Goal: Information Seeking & Learning: Learn about a topic

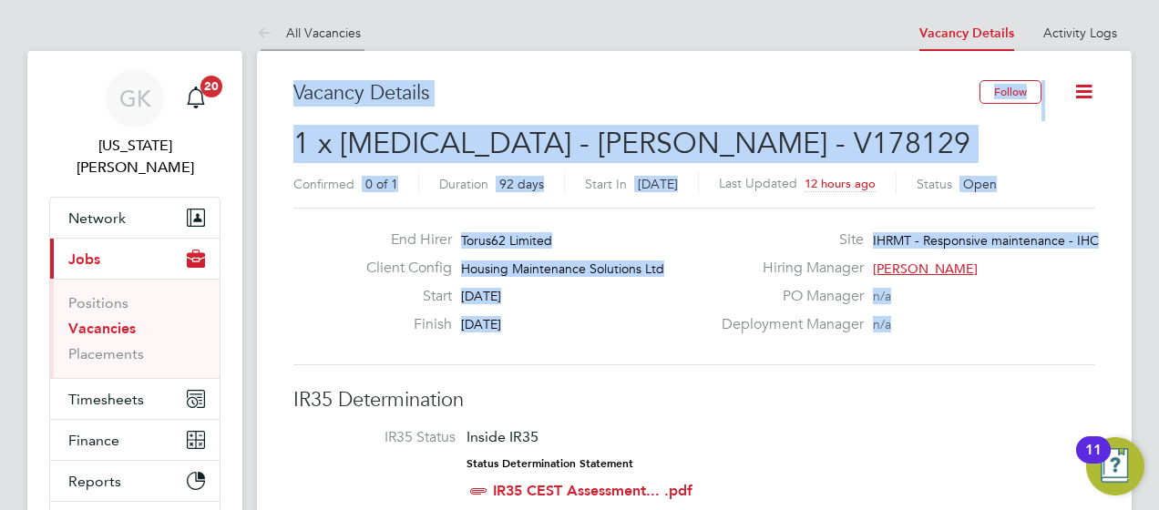
drag, startPoint x: 998, startPoint y: 339, endPoint x: 279, endPoint y: 23, distance: 785.2
drag, startPoint x: 279, startPoint y: 23, endPoint x: 601, endPoint y: 78, distance: 327.3
click at [594, 102] on h3 "Vacancy Details" at bounding box center [636, 93] width 686 height 26
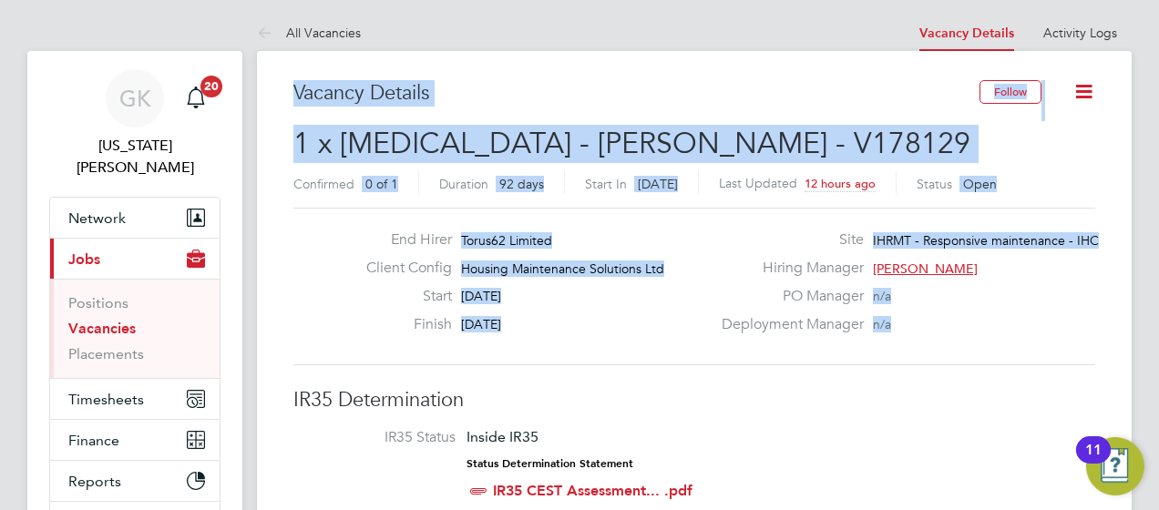
click at [572, 99] on h3 "Vacancy Details" at bounding box center [636, 93] width 686 height 26
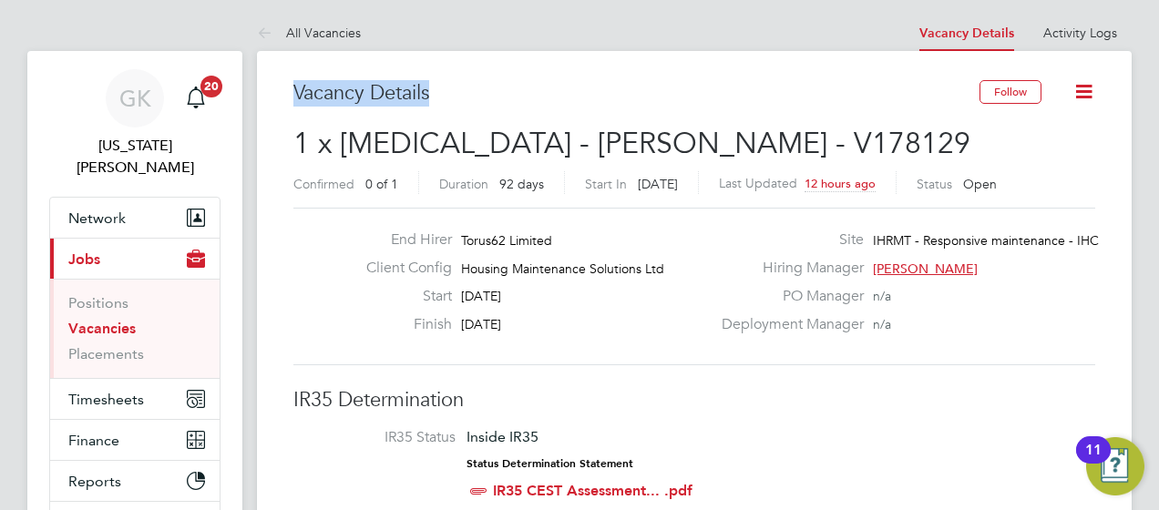
drag, startPoint x: 572, startPoint y: 99, endPoint x: 252, endPoint y: 2, distance: 334.3
drag, startPoint x: 252, startPoint y: 2, endPoint x: 519, endPoint y: 93, distance: 282.0
click at [519, 93] on h3 "Vacancy Details" at bounding box center [636, 93] width 686 height 26
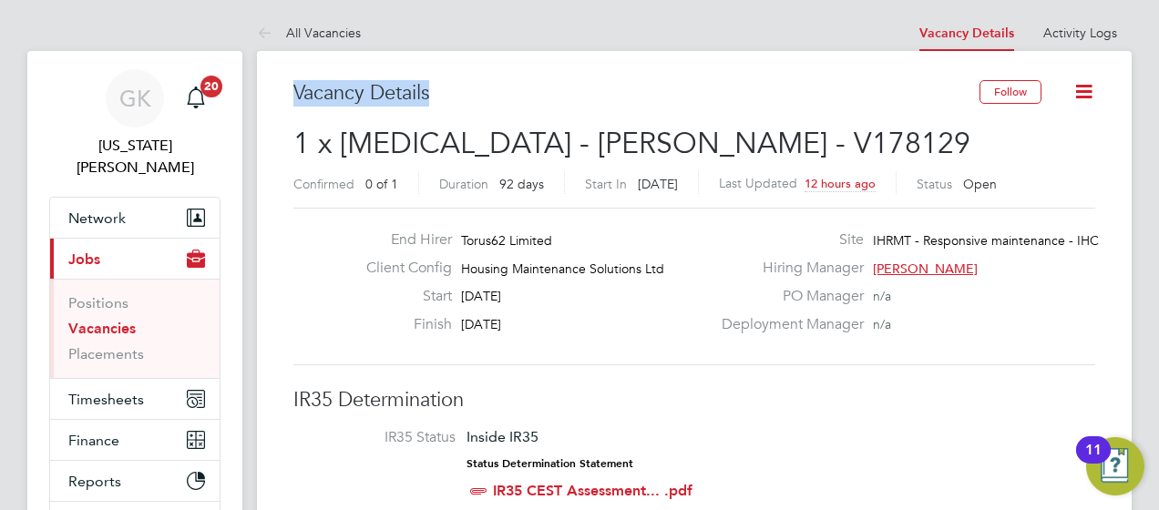
click at [517, 95] on h3 "Vacancy Details" at bounding box center [636, 93] width 686 height 26
click at [483, 85] on h3 "Vacancy Details" at bounding box center [636, 93] width 686 height 26
drag, startPoint x: 474, startPoint y: 81, endPoint x: 278, endPoint y: 70, distance: 196.2
drag, startPoint x: 278, startPoint y: 70, endPoint x: 591, endPoint y: 82, distance: 313.6
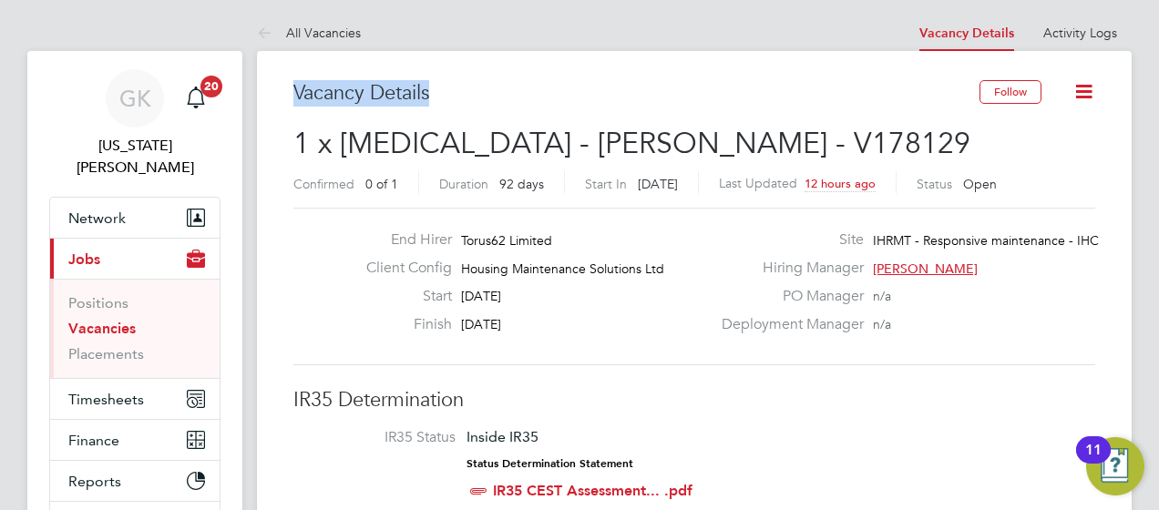
click at [591, 82] on h3 "Vacancy Details" at bounding box center [636, 93] width 686 height 26
click at [584, 86] on h3 "Vacancy Details" at bounding box center [636, 93] width 686 height 26
click at [394, 88] on h3 "Vacancy Details" at bounding box center [636, 93] width 686 height 26
click at [436, 99] on h3 "Vacancy Details" at bounding box center [636, 93] width 686 height 26
click at [436, 97] on h3 "Vacancy Details" at bounding box center [636, 93] width 686 height 26
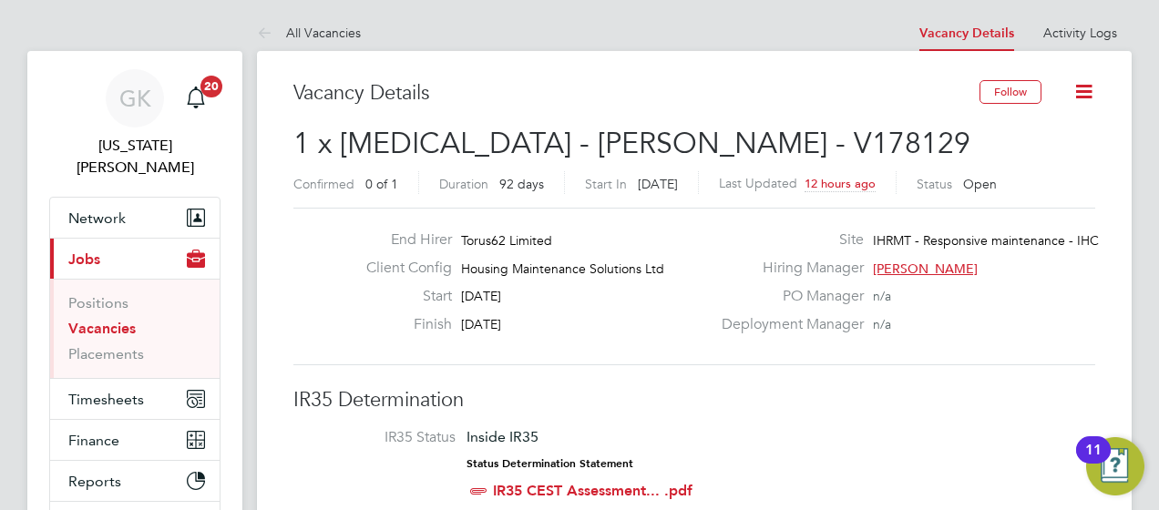
click at [417, 97] on h3 "Vacancy Details" at bounding box center [636, 93] width 686 height 26
click at [417, 101] on h3 "Vacancy Details" at bounding box center [636, 93] width 686 height 26
click at [388, 87] on h3 "Vacancy Details" at bounding box center [636, 93] width 686 height 26
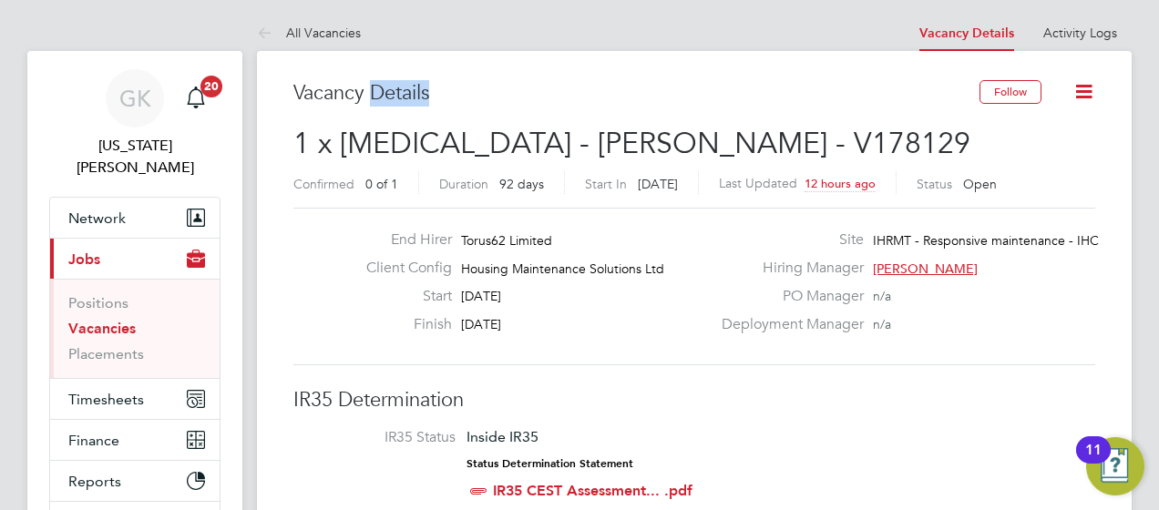
drag, startPoint x: 388, startPoint y: 87, endPoint x: 401, endPoint y: 90, distance: 13.0
click at [401, 90] on h3 "Vacancy Details" at bounding box center [636, 93] width 686 height 26
click at [496, 86] on h3 "Vacancy Details" at bounding box center [636, 93] width 686 height 26
drag, startPoint x: 452, startPoint y: 83, endPoint x: 371, endPoint y: 98, distance: 82.5
click at [430, 80] on h3 "Vacancy Details" at bounding box center [636, 93] width 686 height 26
